Goal: Information Seeking & Learning: Stay updated

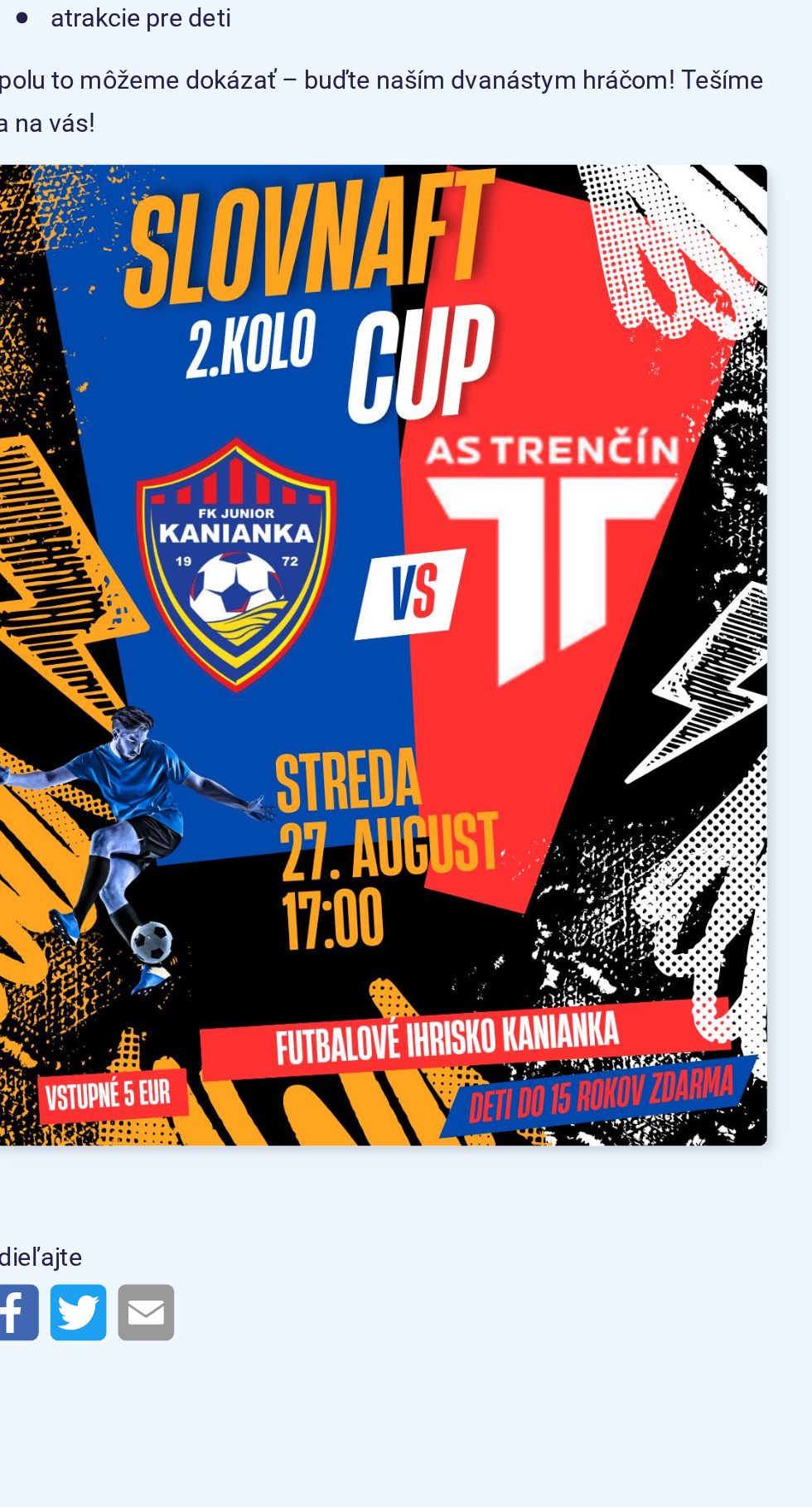
scroll to position [290, 0]
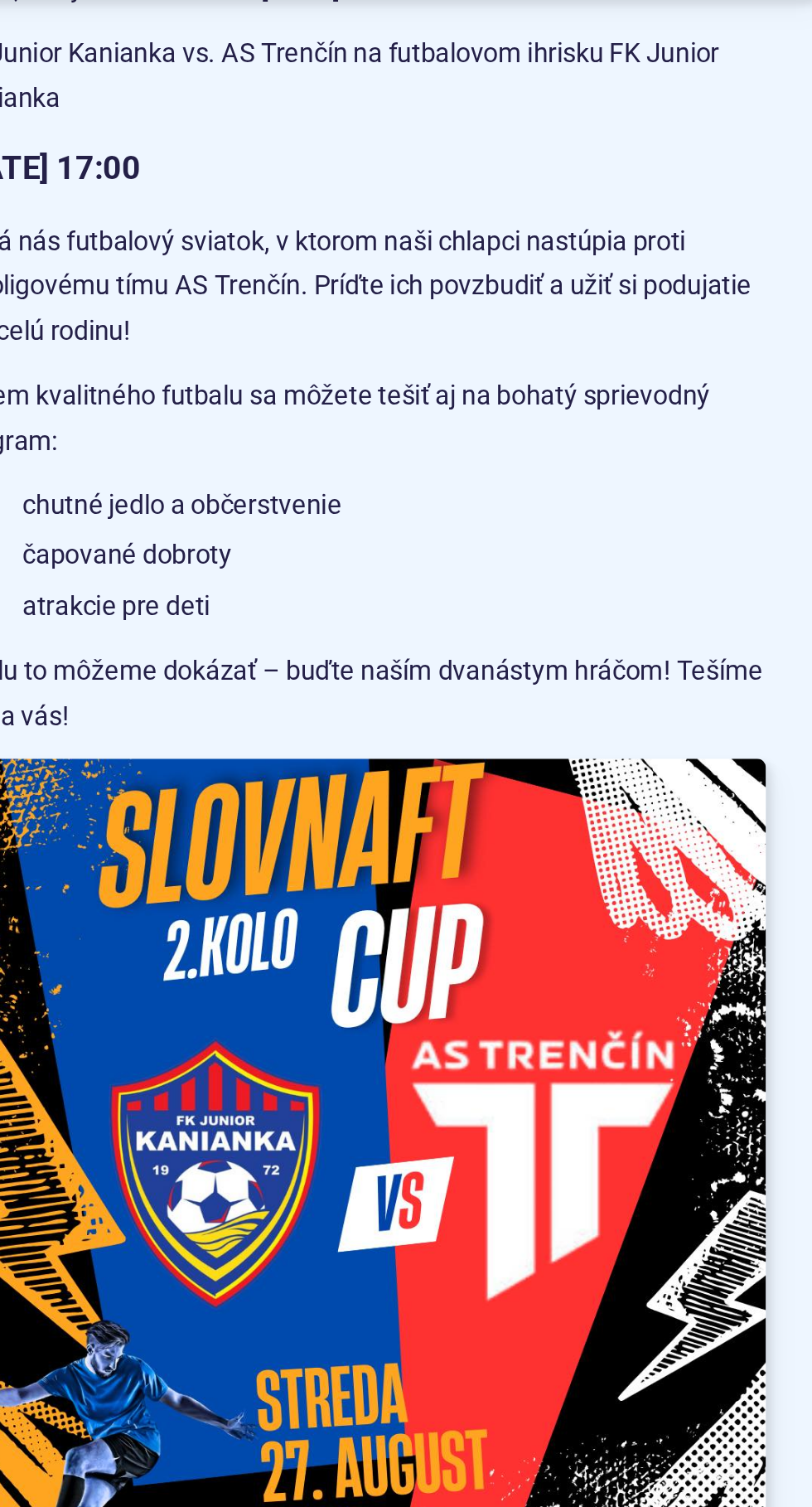
scroll to position [525, 0]
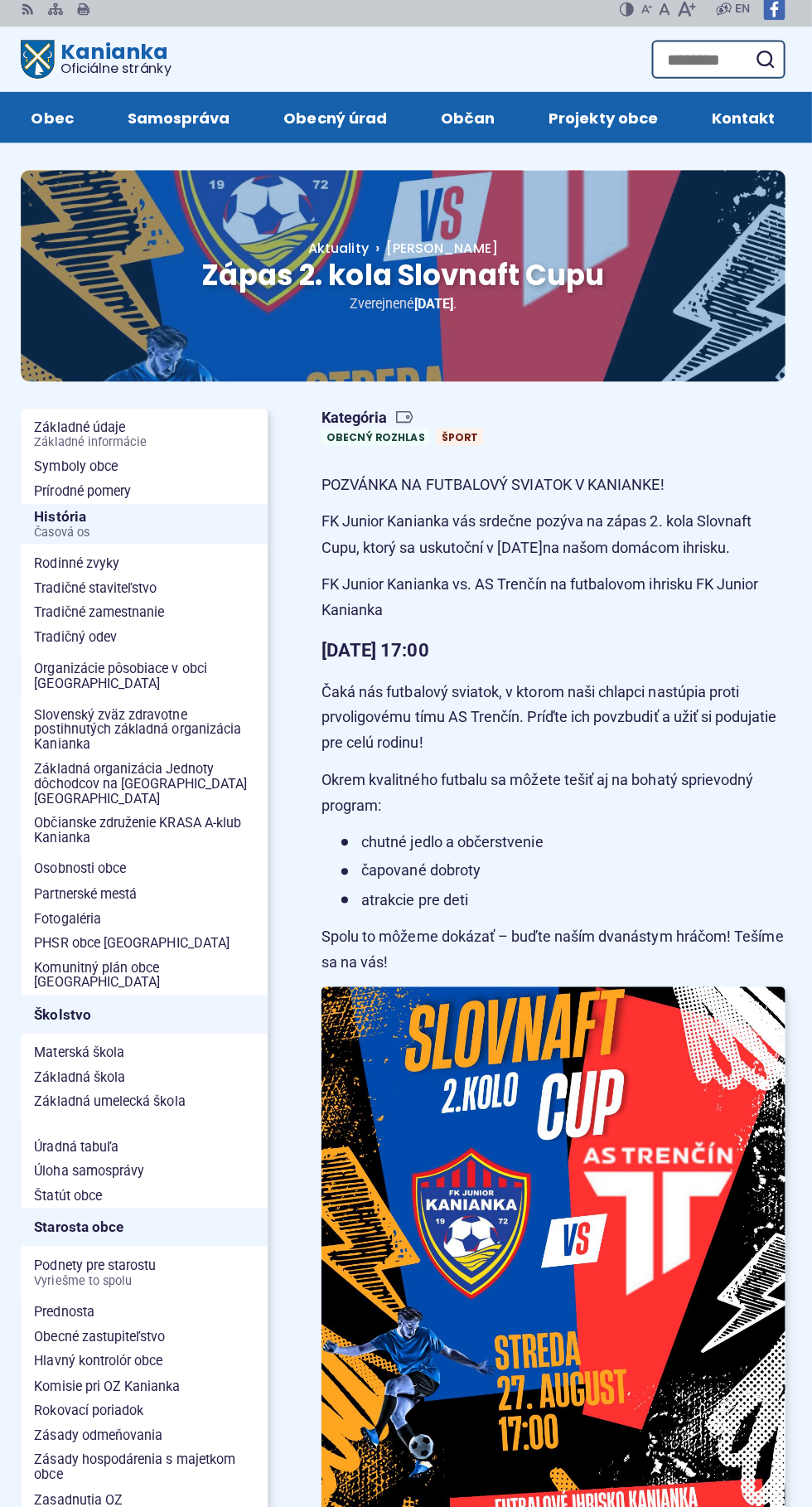
scroll to position [23, 0]
